Goal: Check status: Check status

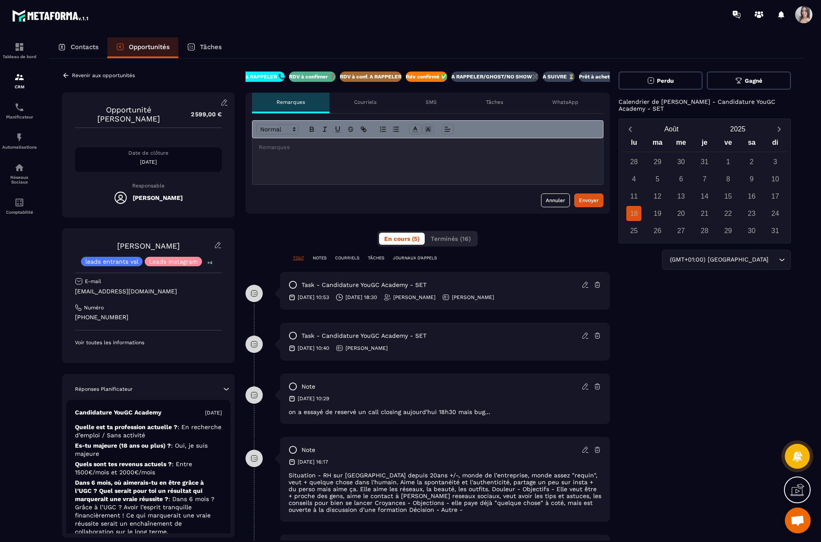
scroll to position [0, 86]
click at [701, 216] on div "21" at bounding box center [704, 213] width 15 height 15
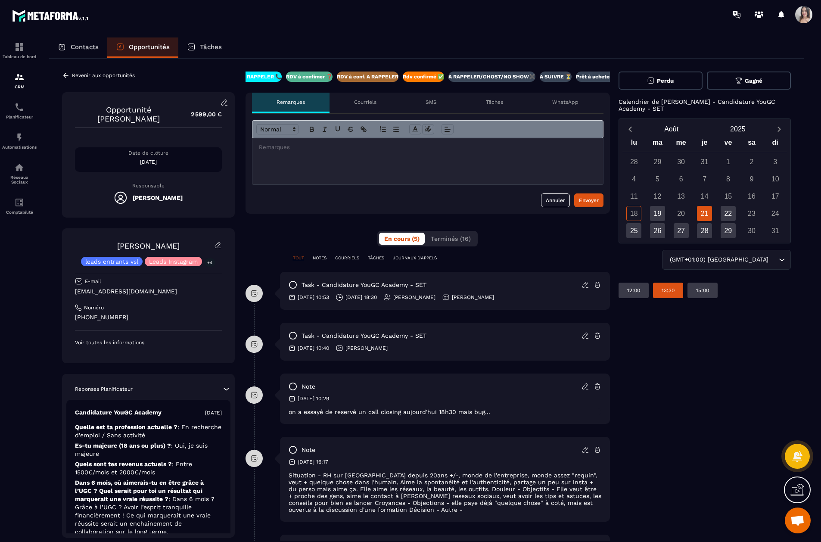
click at [687, 285] on div "13:30" at bounding box center [702, 290] width 30 height 16
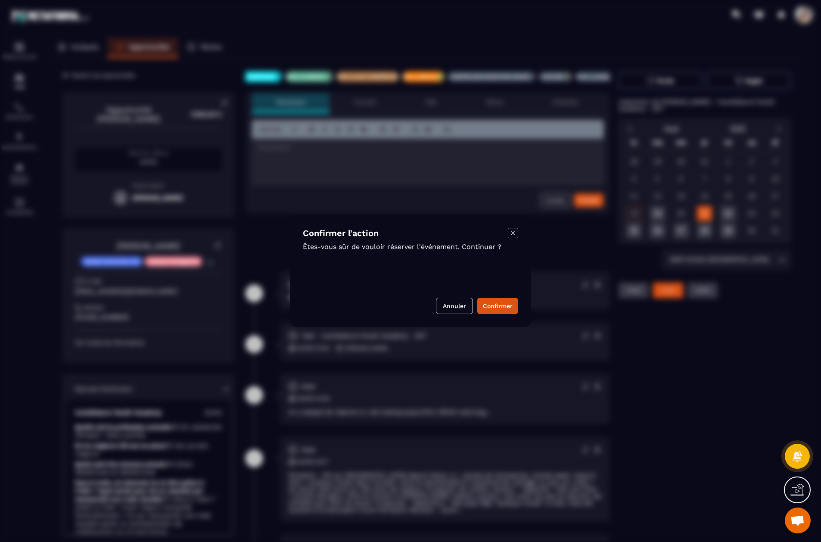
click at [509, 234] on icon "Modal window" at bounding box center [513, 233] width 10 height 10
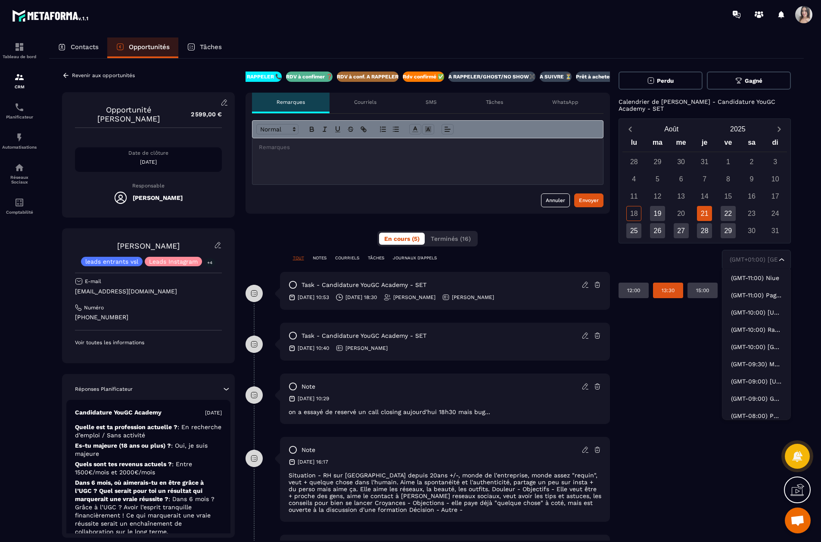
click at [749, 255] on div "(GMT+01:00) [GEOGRAPHIC_DATA]" at bounding box center [751, 259] width 51 height 9
click at [690, 262] on div "(GMT+01:00) Paris Loading... (GMT-11:00) [GEOGRAPHIC_DATA] (GMT-11:00) [GEOGRAP…" at bounding box center [704, 260] width 173 height 20
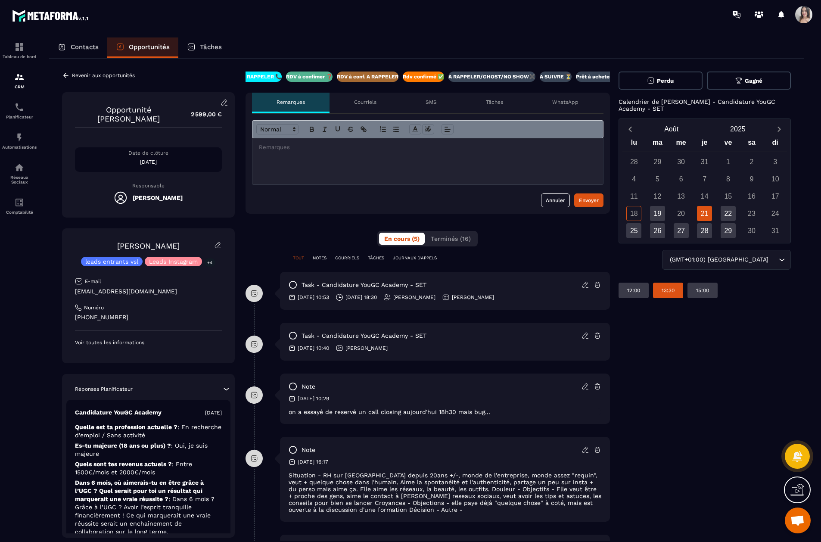
click at [643, 103] on p "Calendrier de [PERSON_NAME] - Candidature YouGC Academy - SET" at bounding box center [704, 105] width 173 height 14
drag, startPoint x: 641, startPoint y: 102, endPoint x: 643, endPoint y: 107, distance: 5.8
click at [643, 107] on p "Calendrier de [PERSON_NAME] - Candidature YouGC Academy - SET" at bounding box center [704, 105] width 173 height 14
drag, startPoint x: 643, startPoint y: 107, endPoint x: 626, endPoint y: 102, distance: 18.3
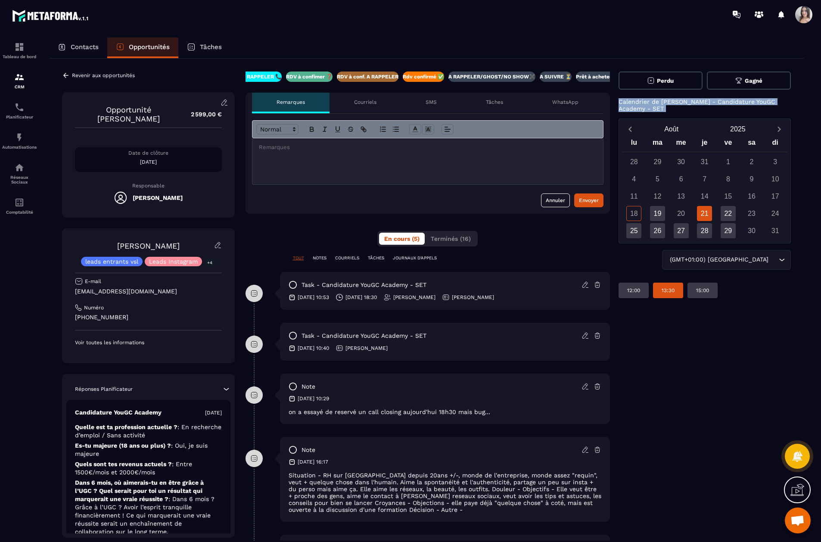
click at [626, 102] on p "Calendrier de [PERSON_NAME] - Candidature YouGC Academy - SET" at bounding box center [704, 105] width 173 height 14
drag, startPoint x: 621, startPoint y: 99, endPoint x: 634, endPoint y: 108, distance: 15.2
click at [634, 108] on p "Calendrier de [PERSON_NAME] - Candidature YouGC Academy - SET" at bounding box center [704, 105] width 173 height 14
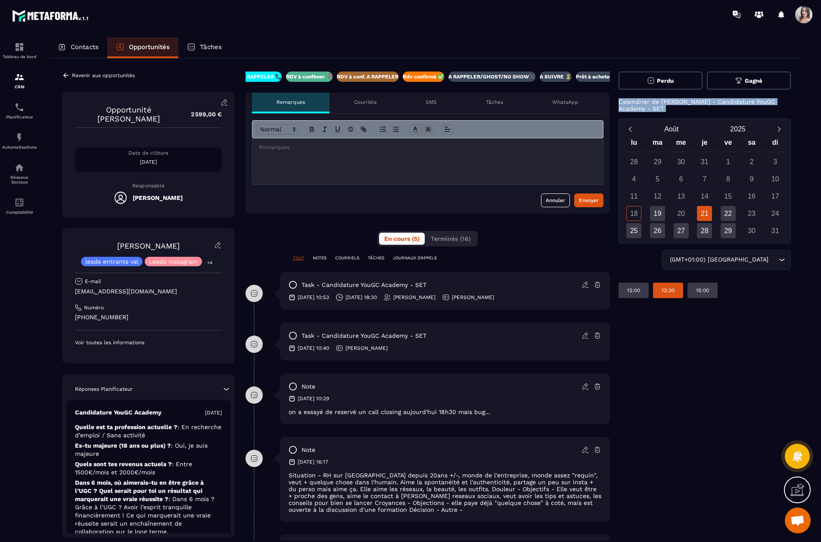
drag, startPoint x: 634, startPoint y: 108, endPoint x: 626, endPoint y: 101, distance: 10.1
click at [626, 101] on p "Calendrier de [PERSON_NAME] - Candidature YouGC Academy - SET" at bounding box center [704, 105] width 173 height 14
drag, startPoint x: 319, startPoint y: 297, endPoint x: 385, endPoint y: 298, distance: 65.5
click at [385, 298] on div "[DATE] 10:53 [DATE] 18:30 [PERSON_NAME] [PERSON_NAME]" at bounding box center [444, 297] width 313 height 8
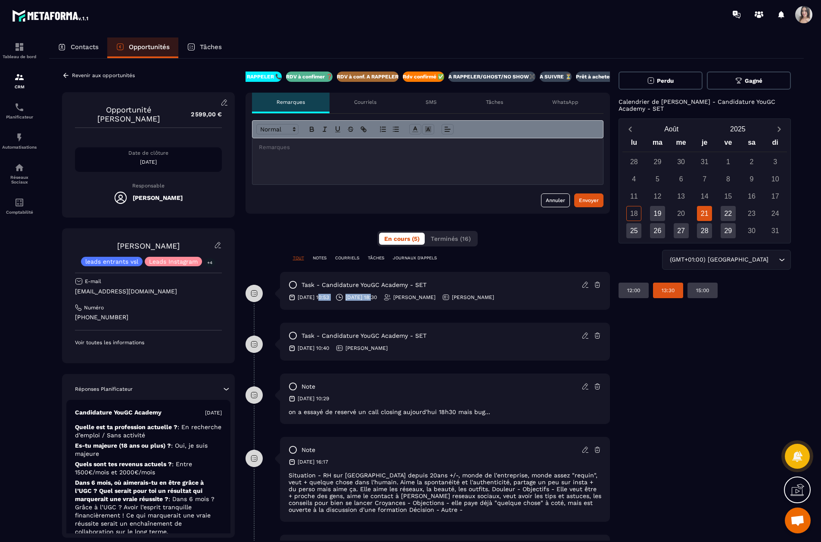
click at [377, 298] on p "[DATE] 18:30" at bounding box center [360, 297] width 31 height 7
drag, startPoint x: 399, startPoint y: 298, endPoint x: 371, endPoint y: 298, distance: 28.0
click at [371, 298] on p "[DATE] 18:30" at bounding box center [360, 297] width 31 height 7
drag, startPoint x: 371, startPoint y: 298, endPoint x: 377, endPoint y: 297, distance: 5.7
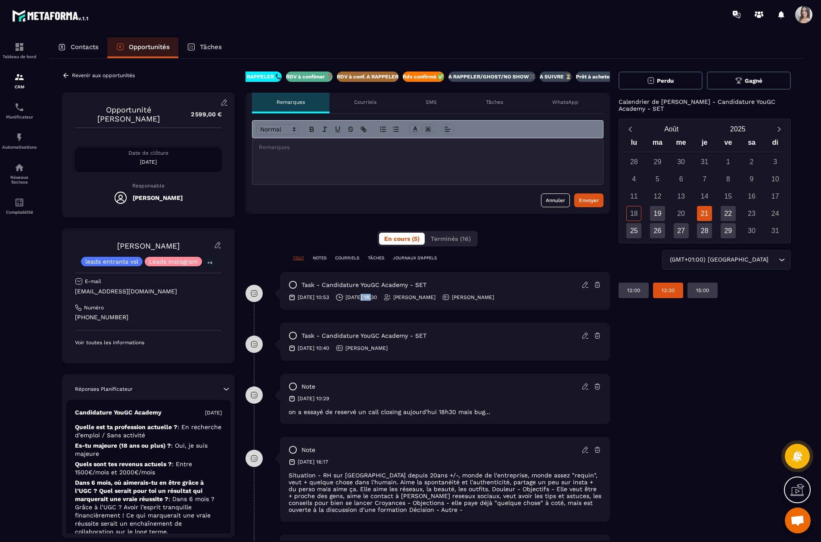
click at [377, 297] on p "[DATE] 18:30" at bounding box center [360, 297] width 31 height 7
click at [374, 296] on p "[DATE] 18:30" at bounding box center [360, 297] width 31 height 7
